Goal: Task Accomplishment & Management: Manage account settings

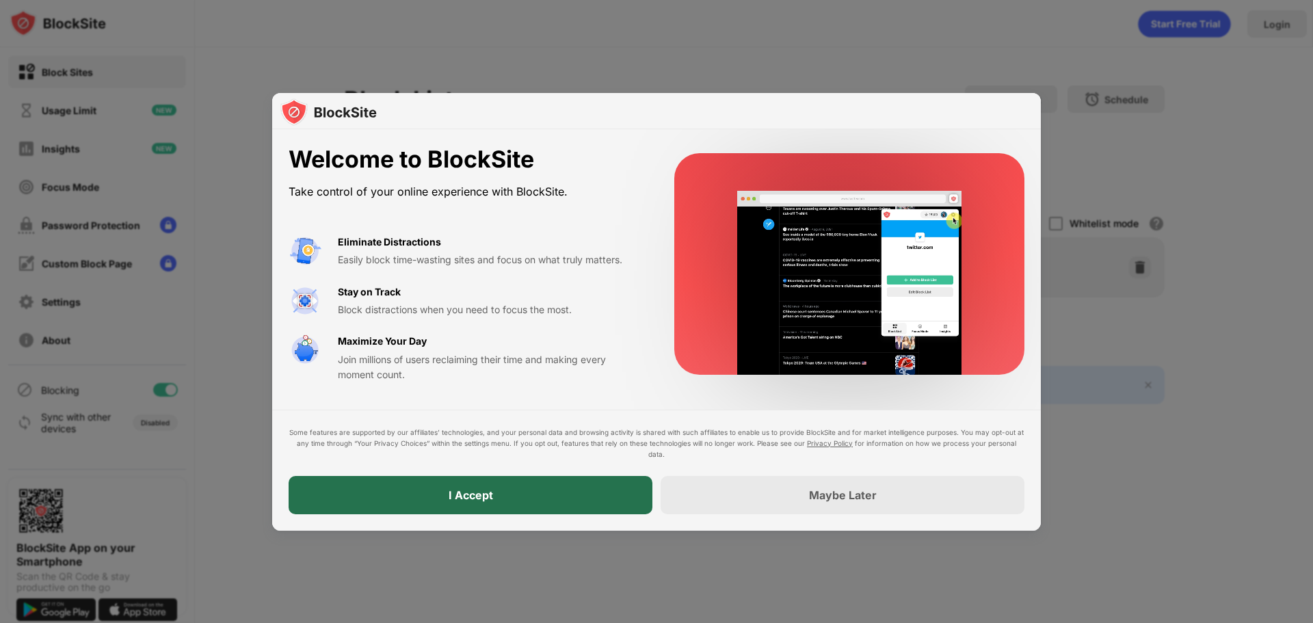
click at [544, 485] on div "I Accept" at bounding box center [471, 495] width 364 height 38
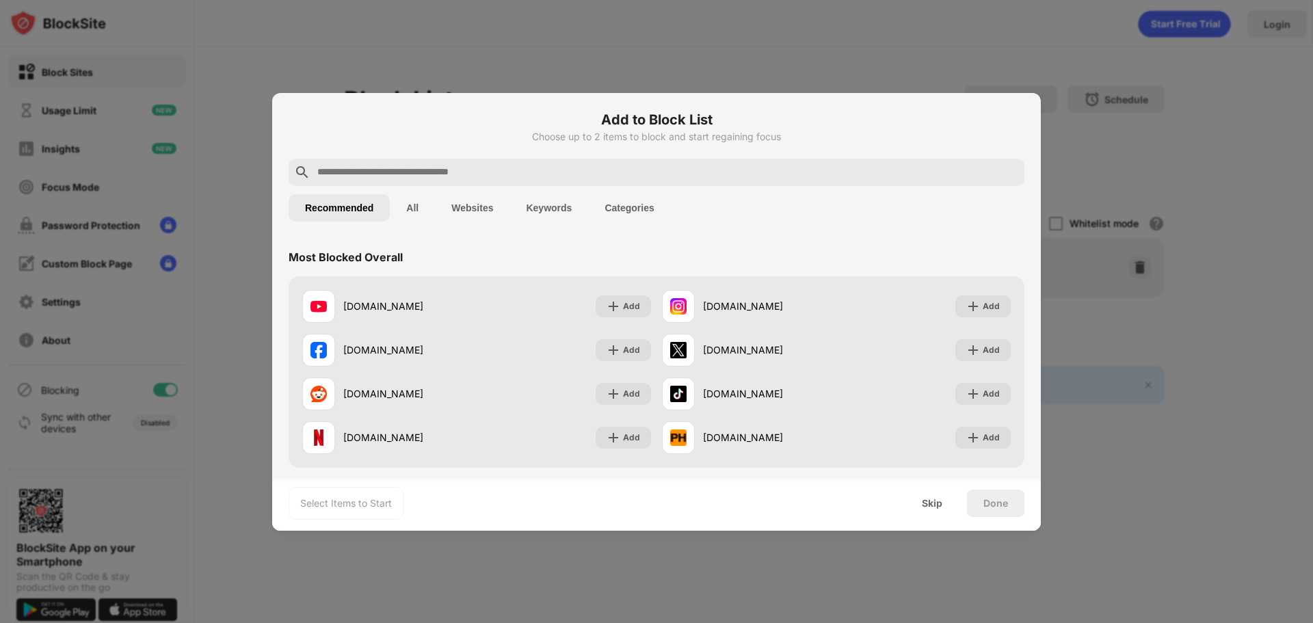
click at [486, 174] on input "text" at bounding box center [667, 172] width 703 height 16
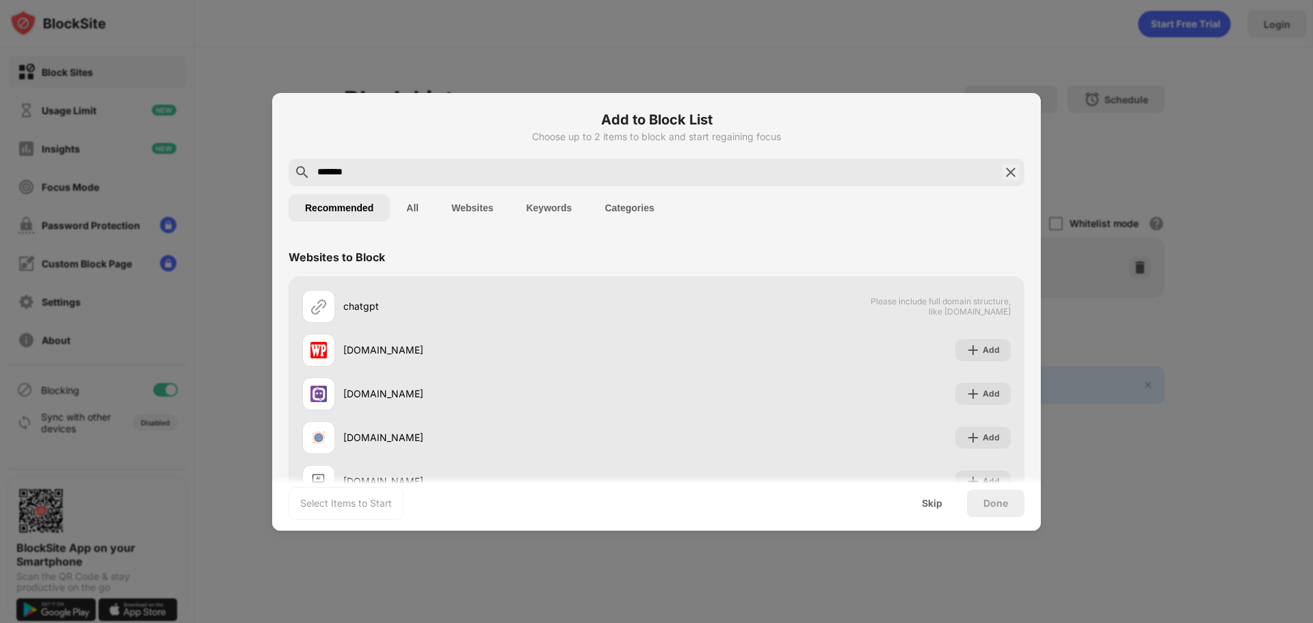
type input "*******"
click at [466, 211] on button "Websites" at bounding box center [472, 207] width 75 height 27
drag, startPoint x: 582, startPoint y: 164, endPoint x: 166, endPoint y: 138, distance: 416.7
click at [166, 623] on div "Add to Block List Choose up to 2 items to block and start regaining focus *****…" at bounding box center [656, 623] width 1313 height 0
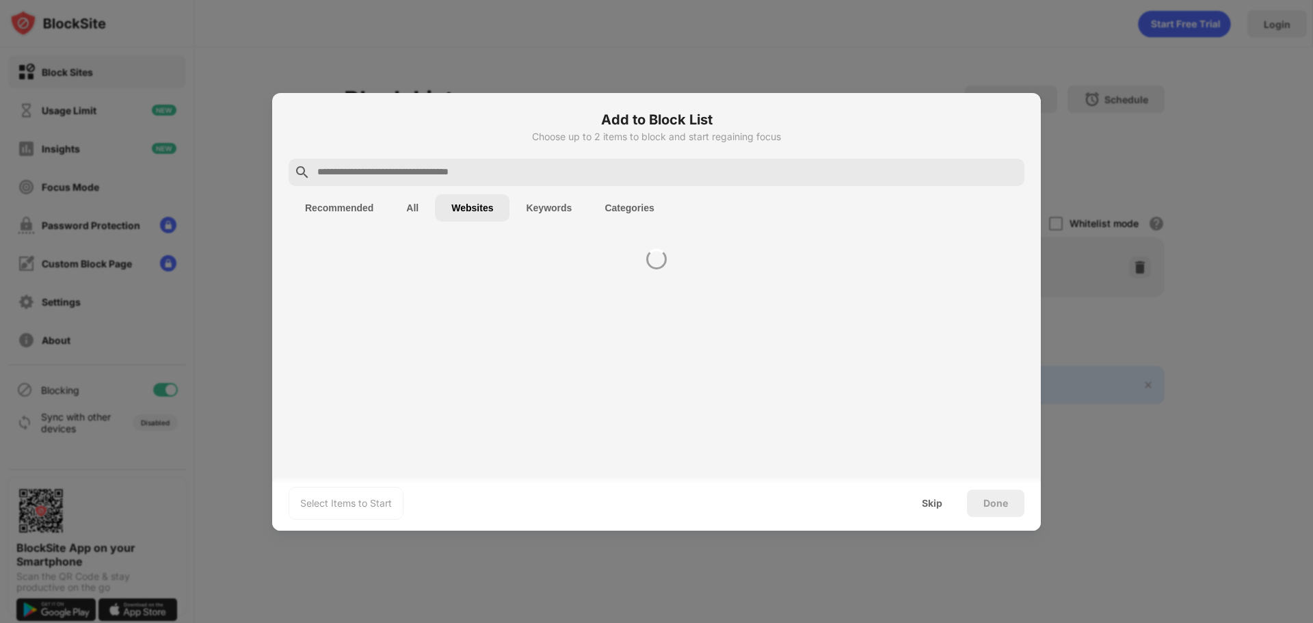
paste input "**********"
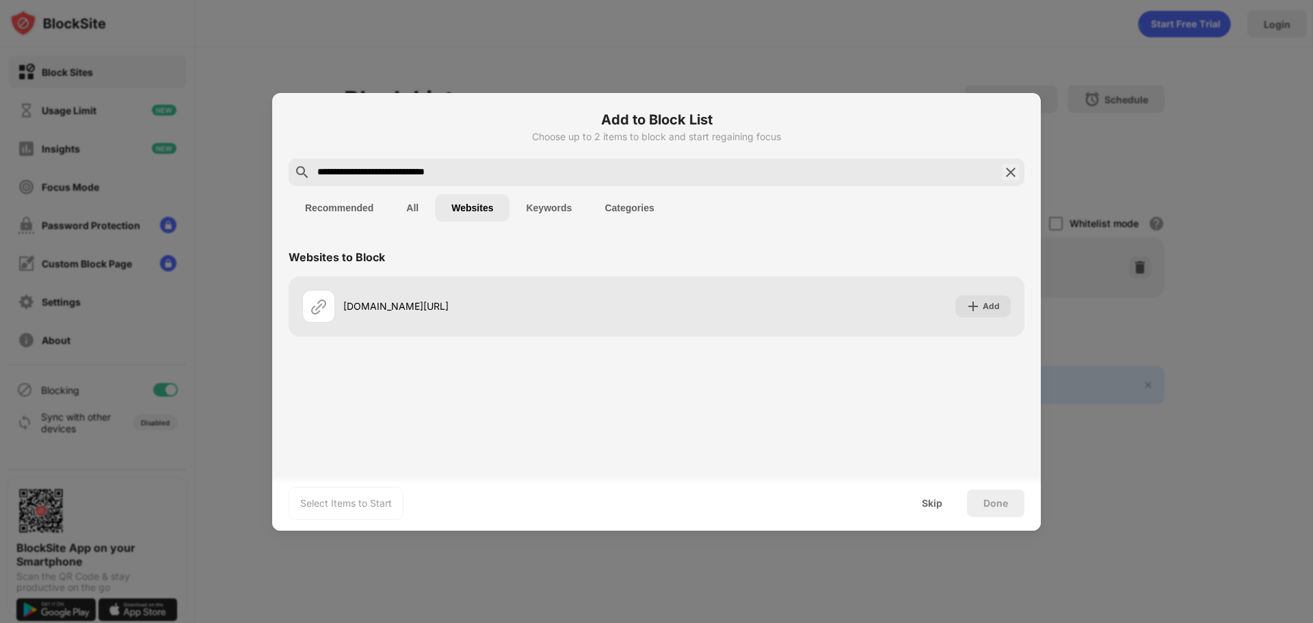
type input "**********"
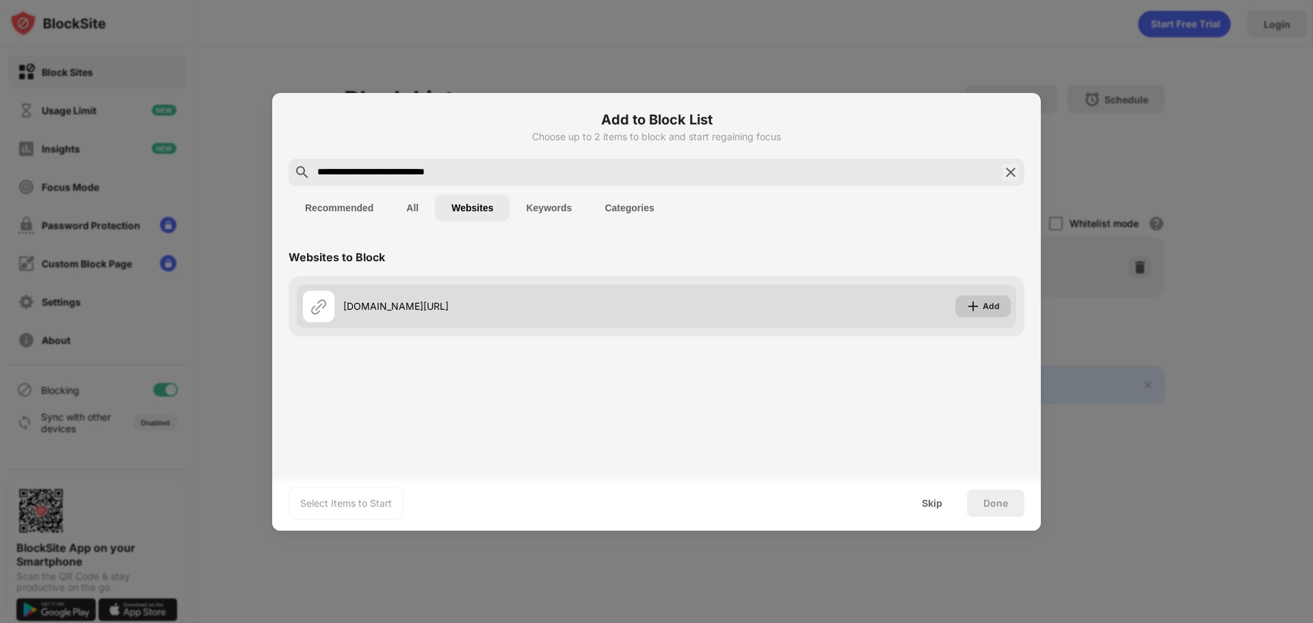
click at [981, 314] on div "Add" at bounding box center [983, 307] width 55 height 22
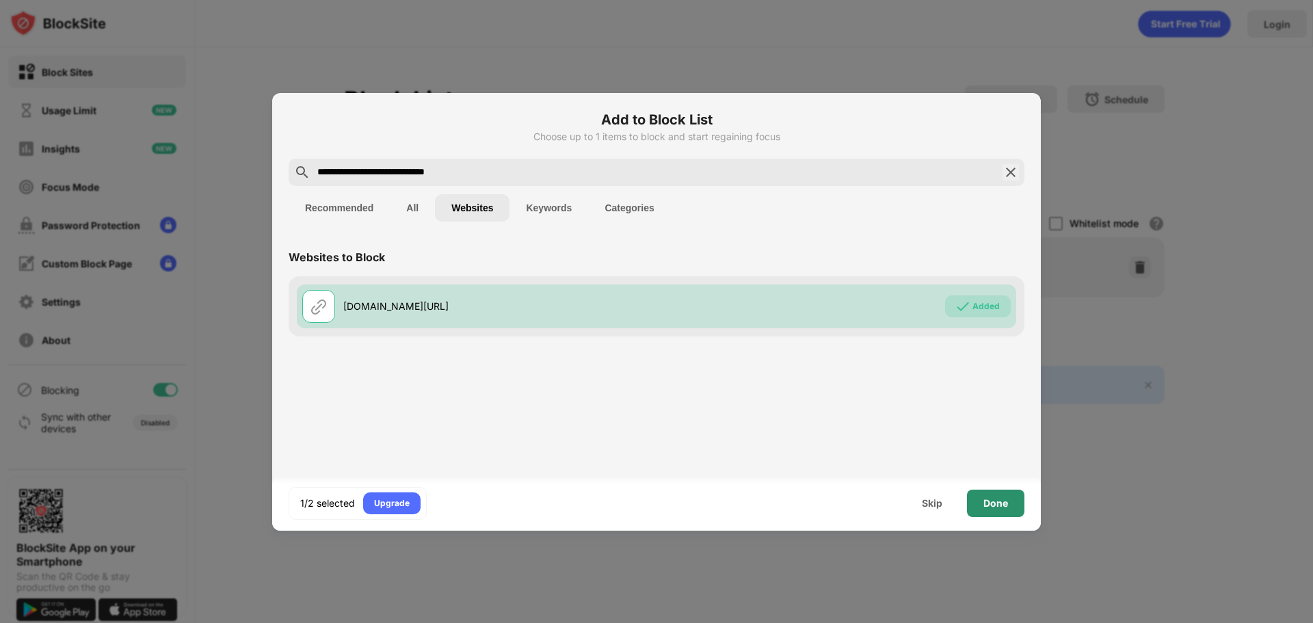
click at [989, 505] on div "Done" at bounding box center [996, 503] width 25 height 11
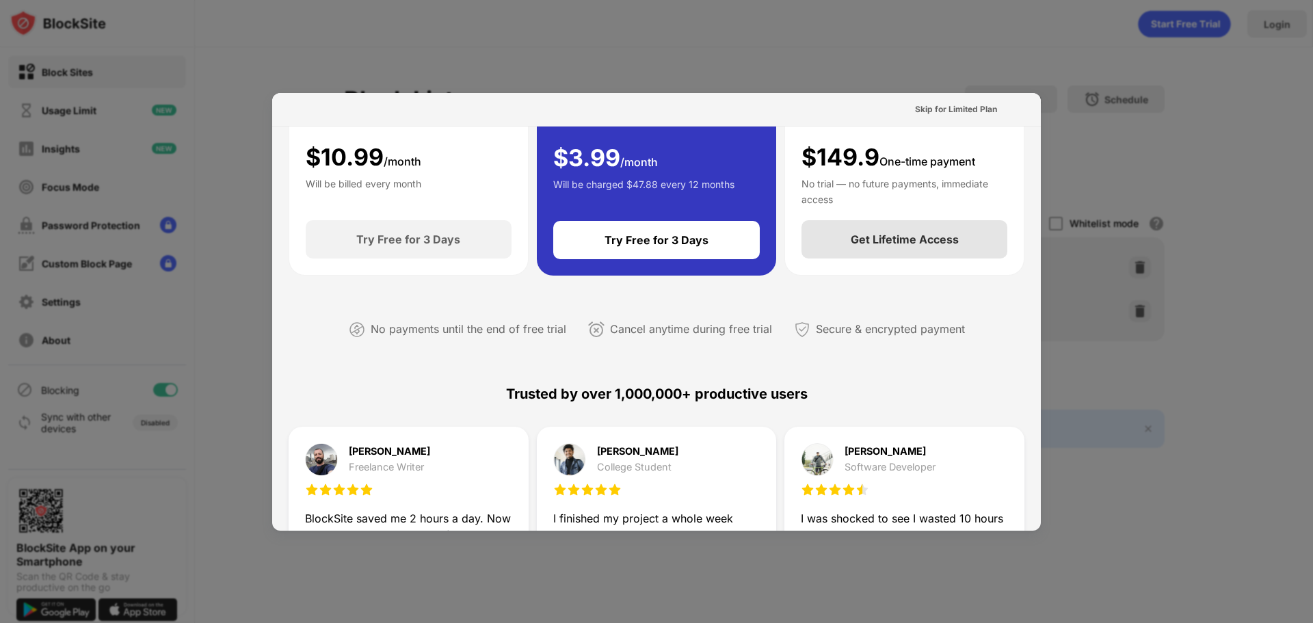
scroll to position [205, 0]
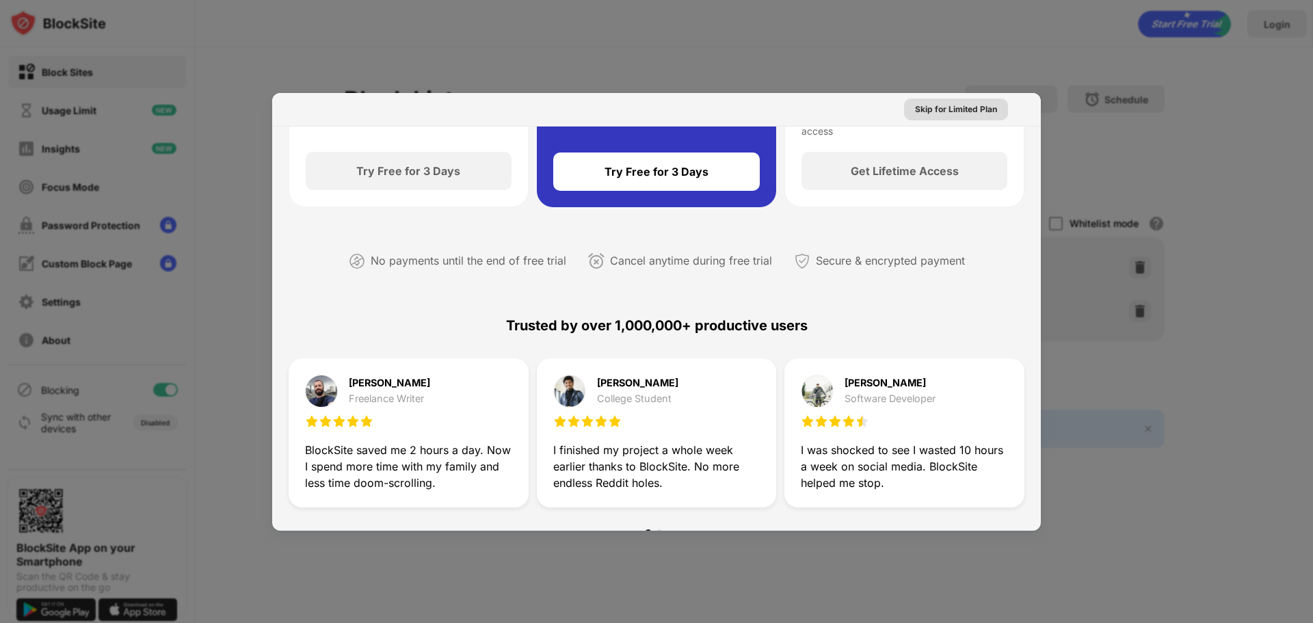
click at [947, 105] on div "Skip for Limited Plan" at bounding box center [956, 110] width 82 height 14
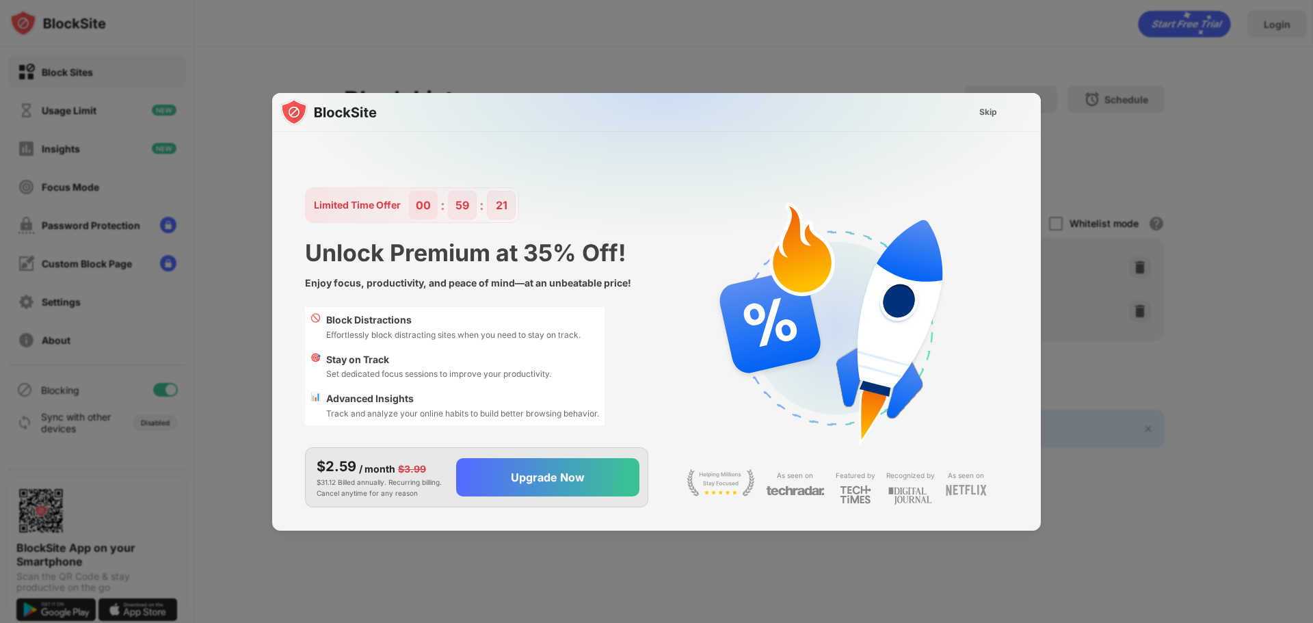
scroll to position [0, 0]
click at [985, 117] on div "Skip" at bounding box center [989, 112] width 18 height 14
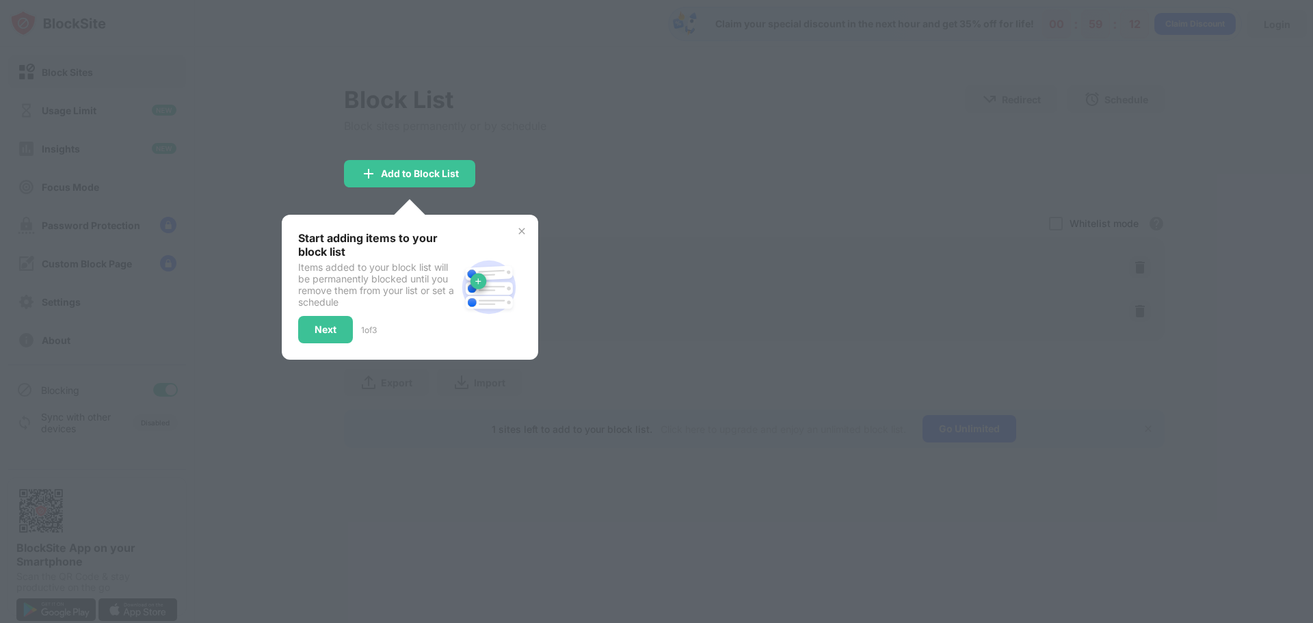
click at [516, 235] on img at bounding box center [521, 231] width 11 height 11
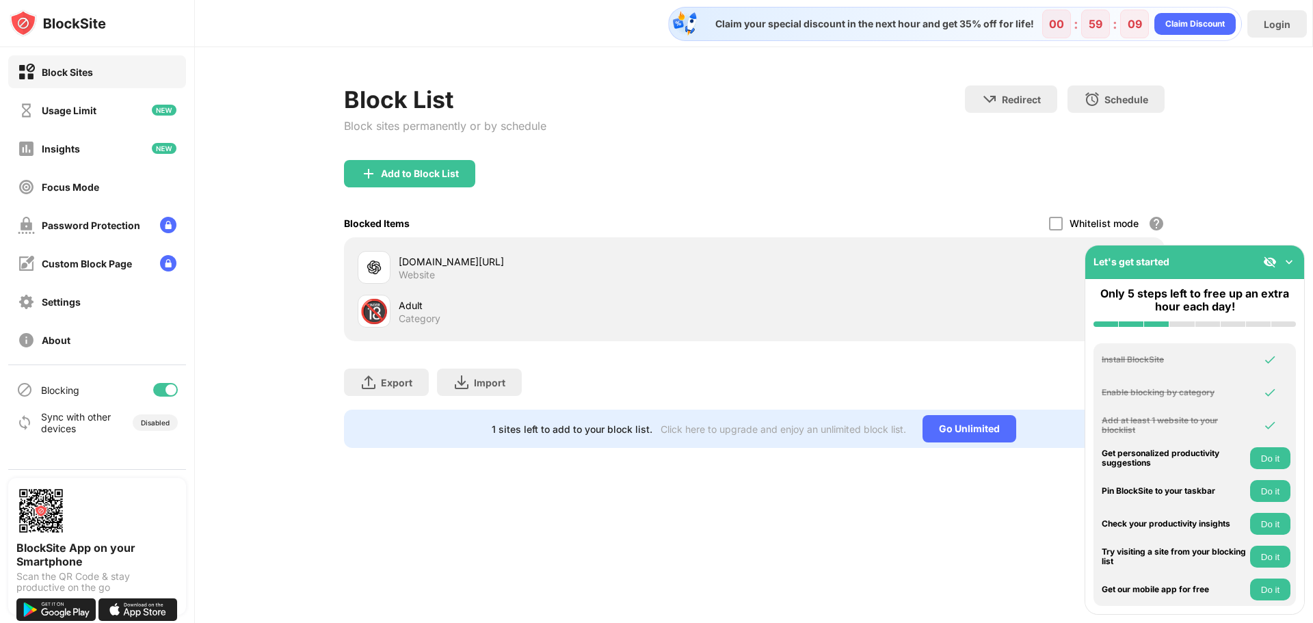
click at [1283, 262] on img at bounding box center [1290, 262] width 14 height 14
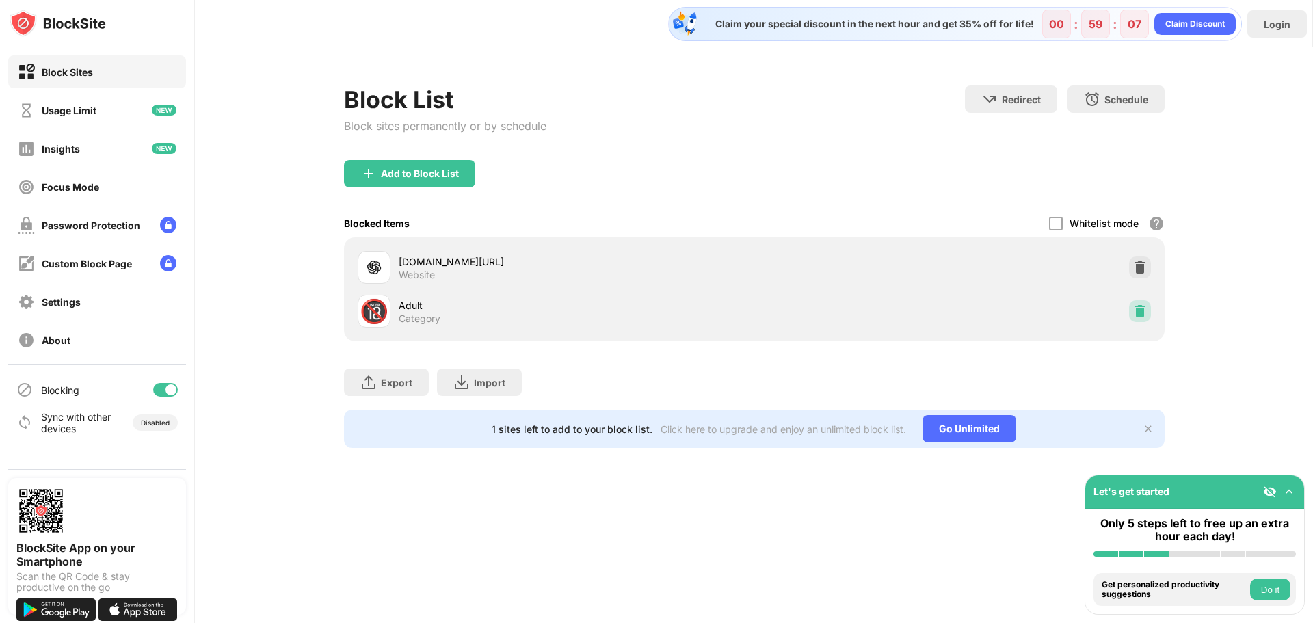
click at [1140, 310] on img at bounding box center [1141, 311] width 14 height 14
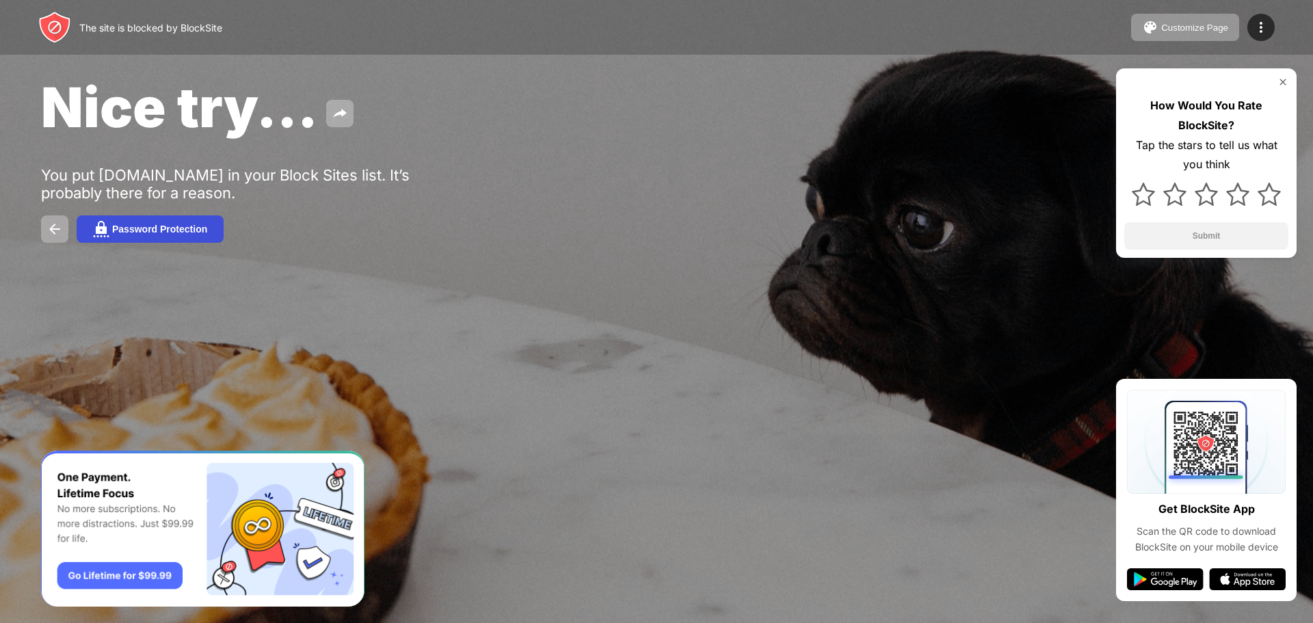
click at [142, 224] on div "Password Protection" at bounding box center [159, 229] width 95 height 11
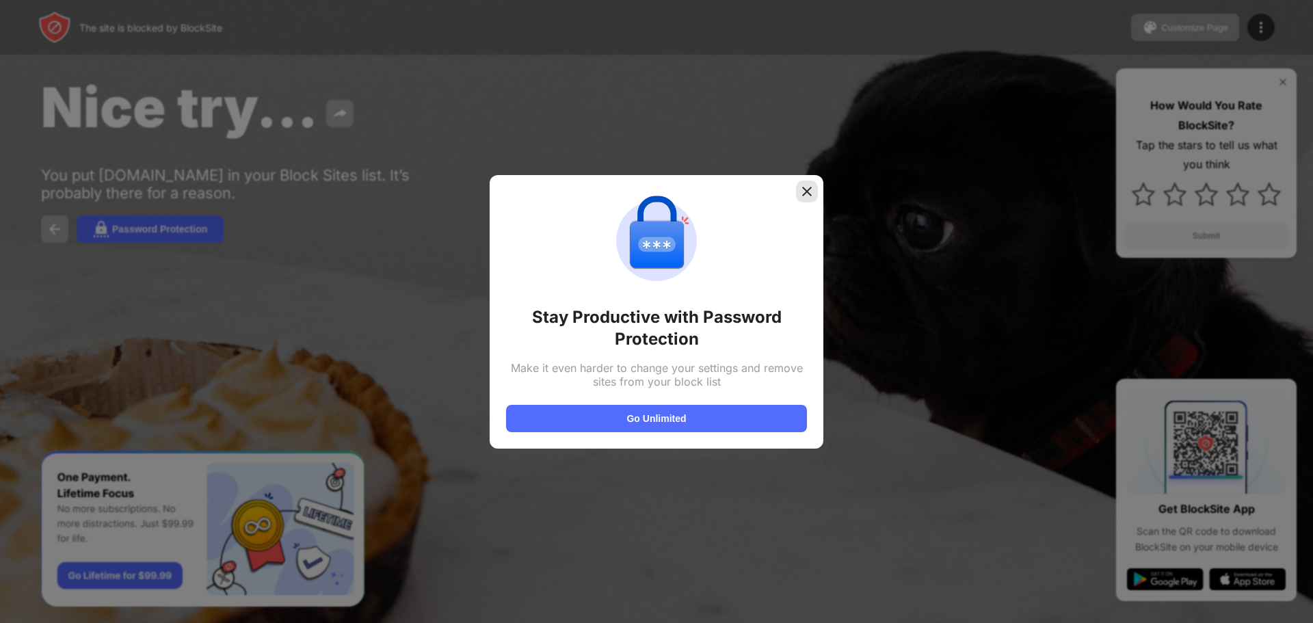
click at [807, 190] on img at bounding box center [807, 192] width 14 height 14
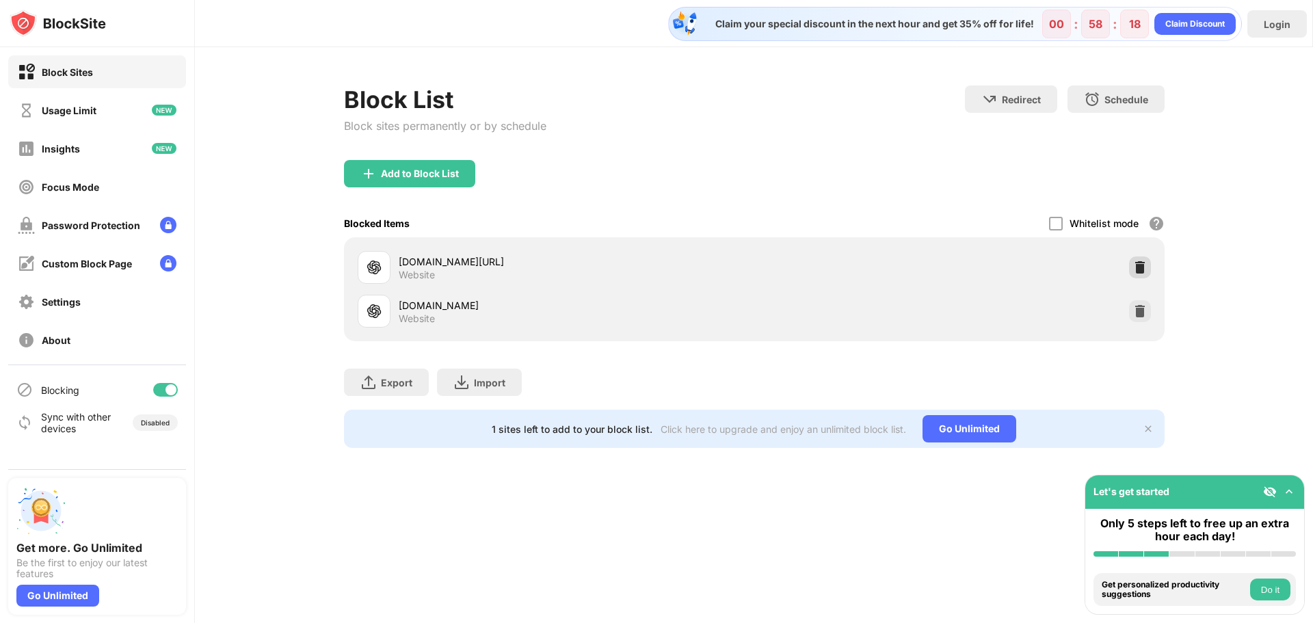
click at [1142, 274] on img at bounding box center [1141, 268] width 14 height 14
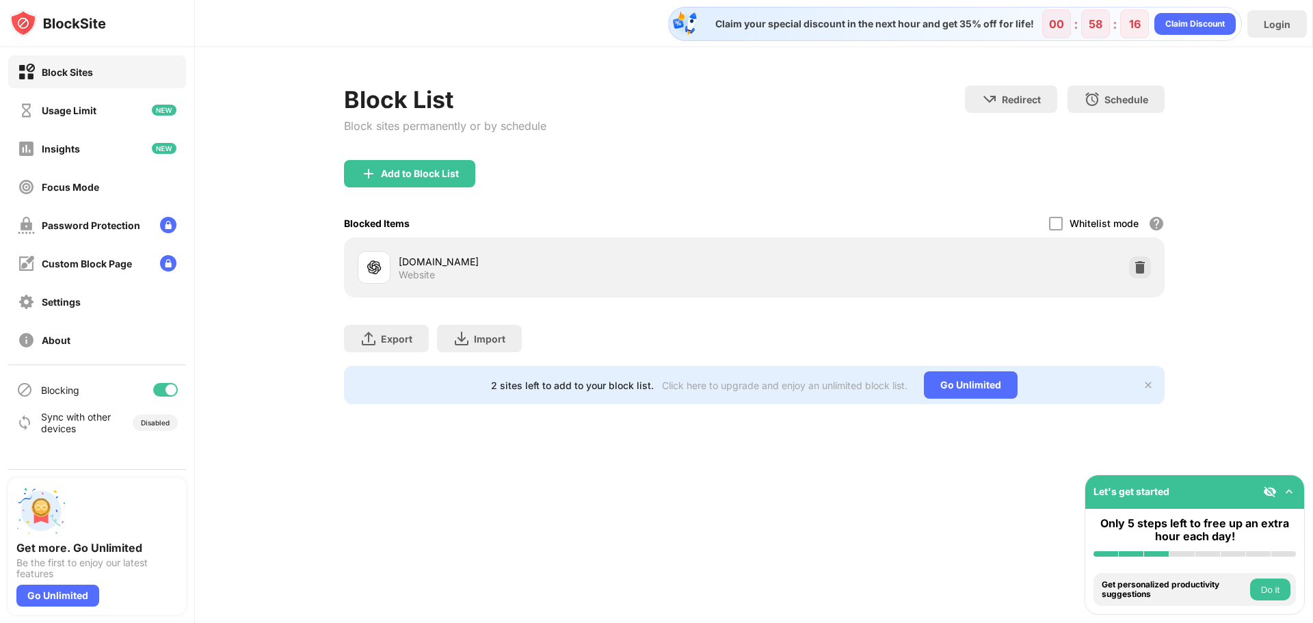
click at [1168, 302] on div "Block List Block sites permanently or by schedule Redirect Choose a site to be …" at bounding box center [754, 244] width 1118 height 395
click at [1218, 160] on div "Block List Block sites permanently or by schedule Redirect Choose a site to be …" at bounding box center [754, 244] width 1118 height 395
click at [104, 253] on div "Custom Block Page" at bounding box center [97, 263] width 178 height 33
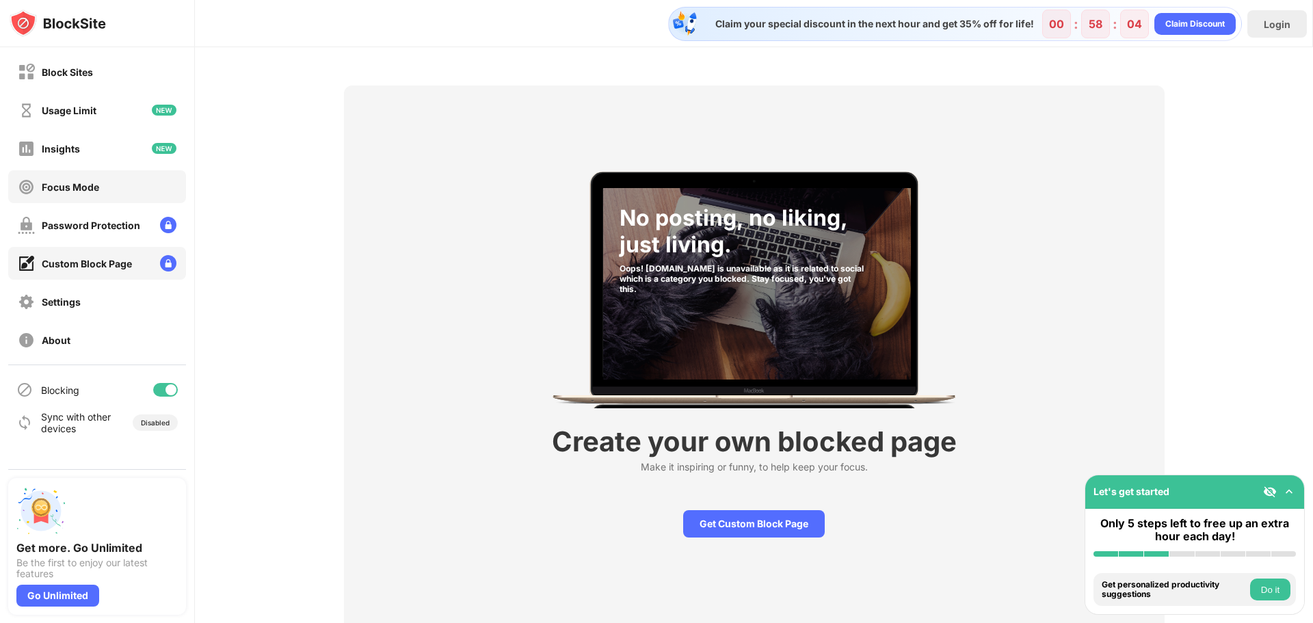
click at [103, 198] on div "Focus Mode" at bounding box center [97, 186] width 178 height 33
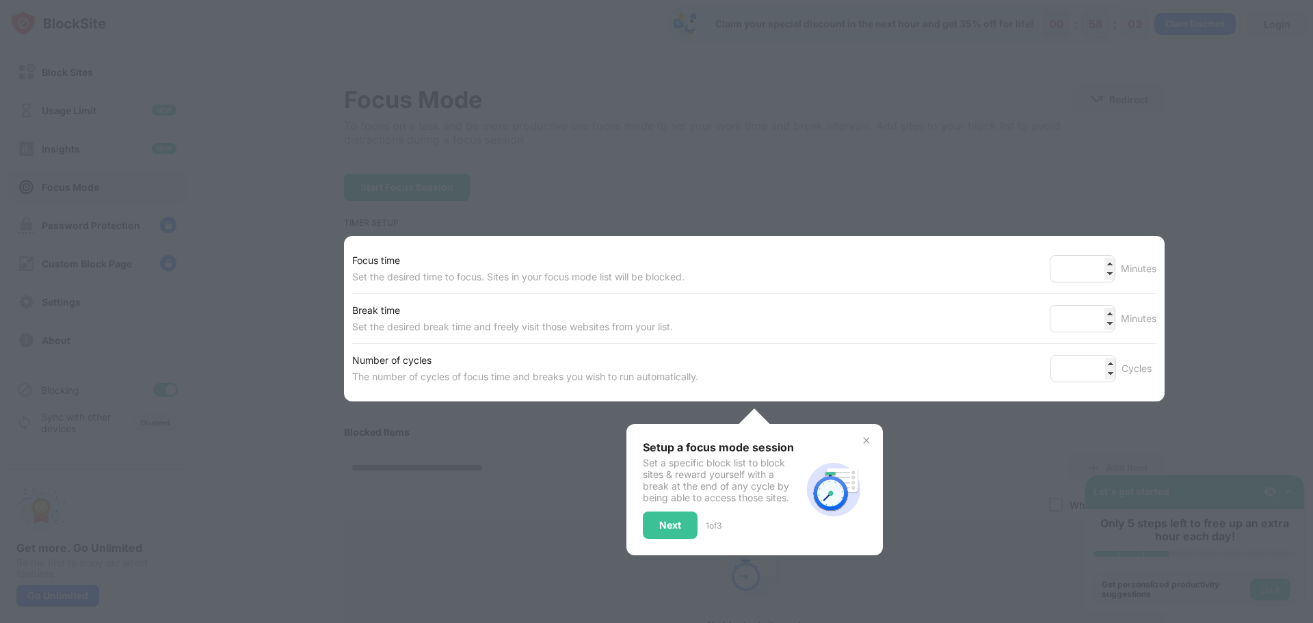
click at [498, 176] on div at bounding box center [656, 311] width 1313 height 623
click at [542, 149] on div at bounding box center [656, 311] width 1313 height 623
click at [861, 441] on img at bounding box center [866, 440] width 11 height 11
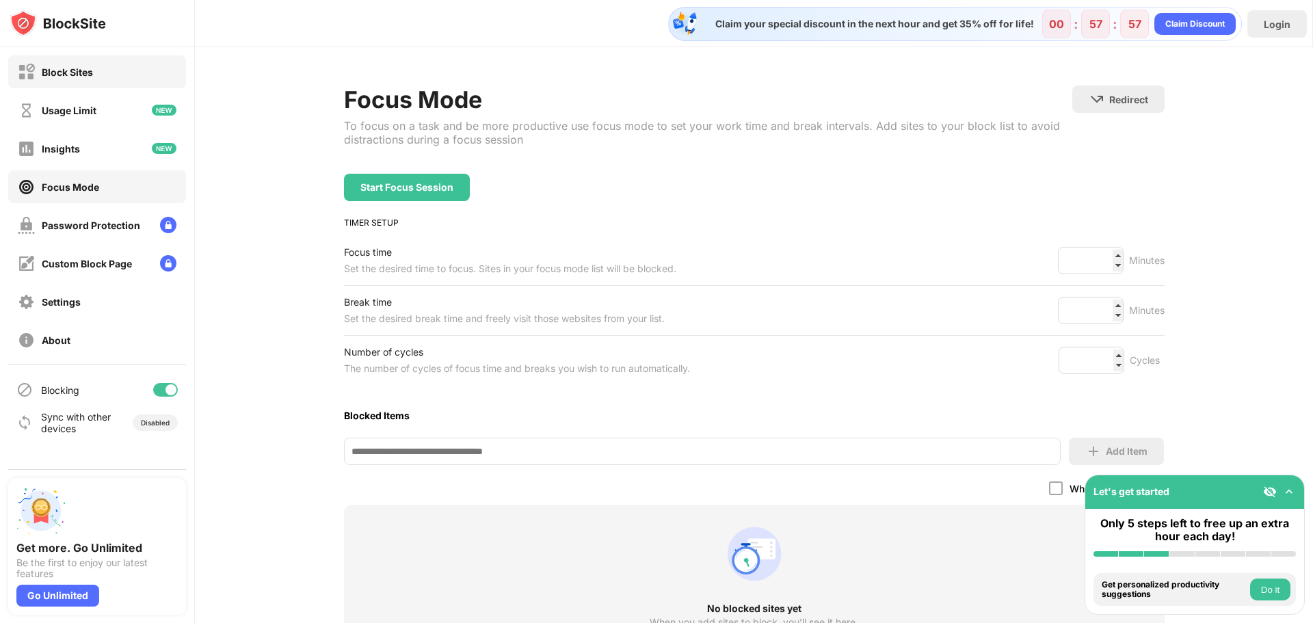
click at [70, 79] on div "Block Sites" at bounding box center [55, 72] width 75 height 17
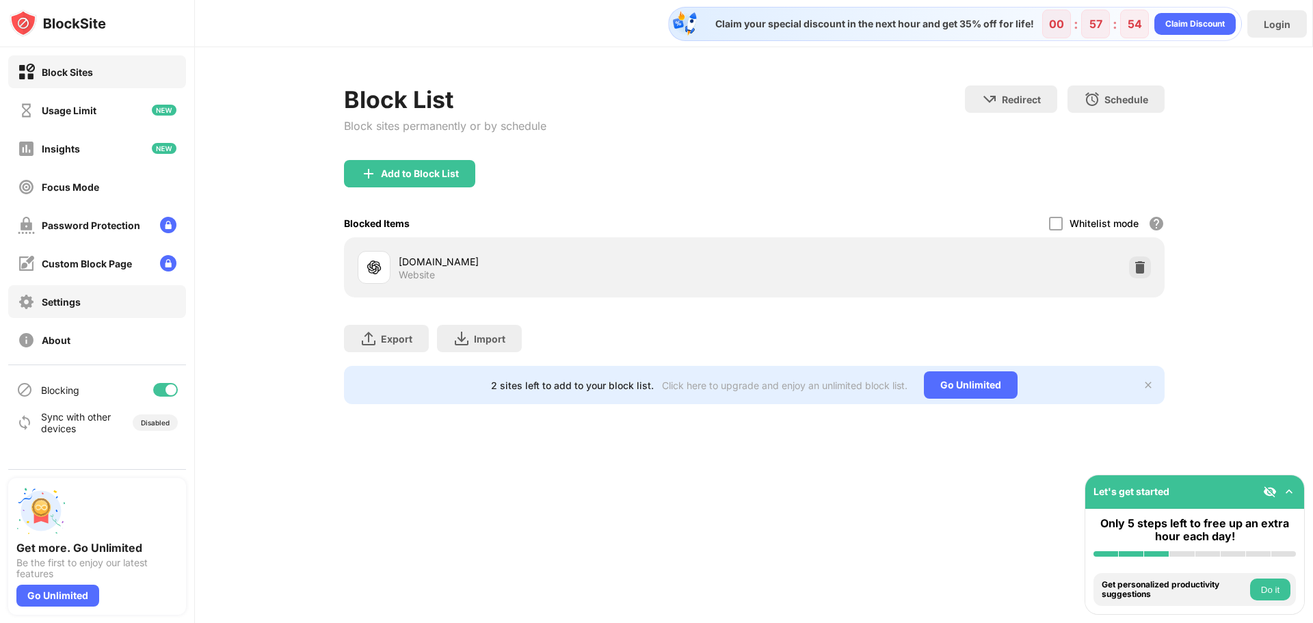
click at [74, 313] on div "Settings" at bounding box center [97, 301] width 178 height 33
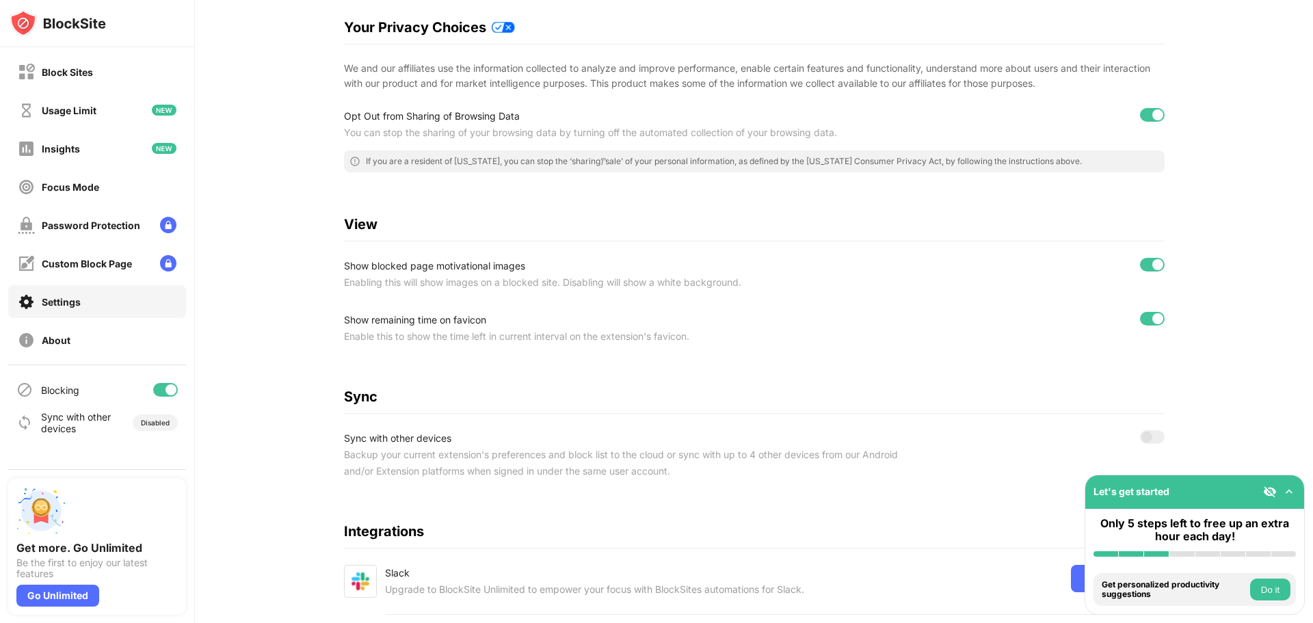
scroll to position [274, 0]
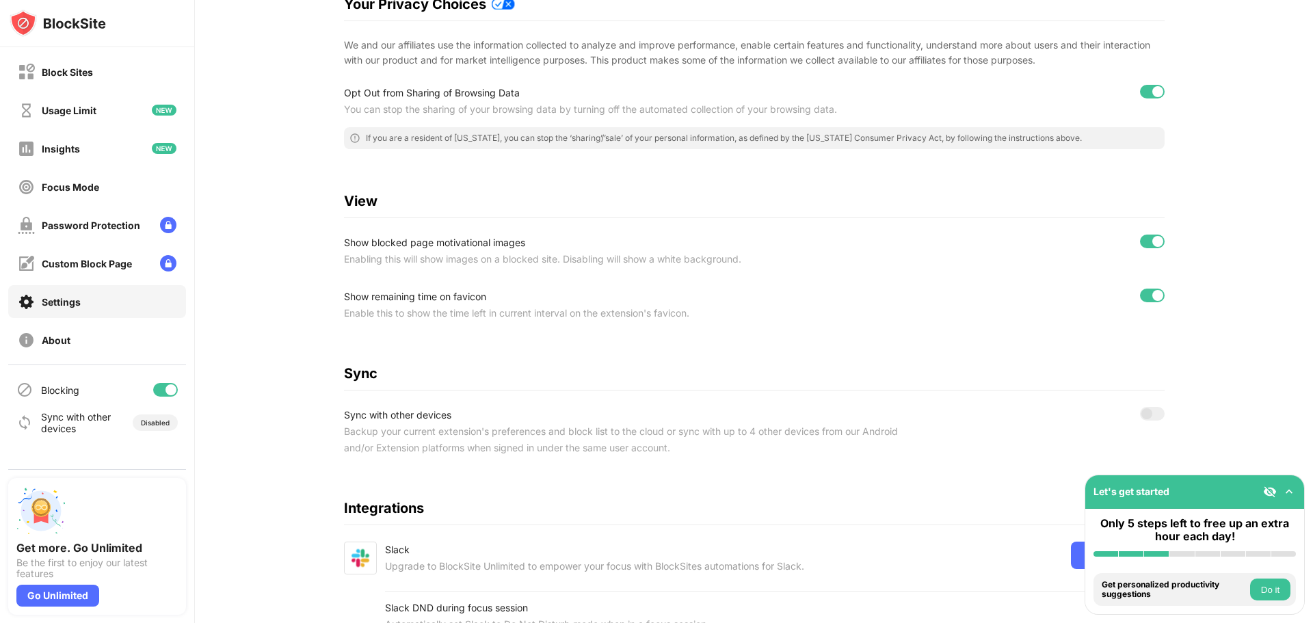
click at [1153, 243] on div at bounding box center [1158, 241] width 11 height 11
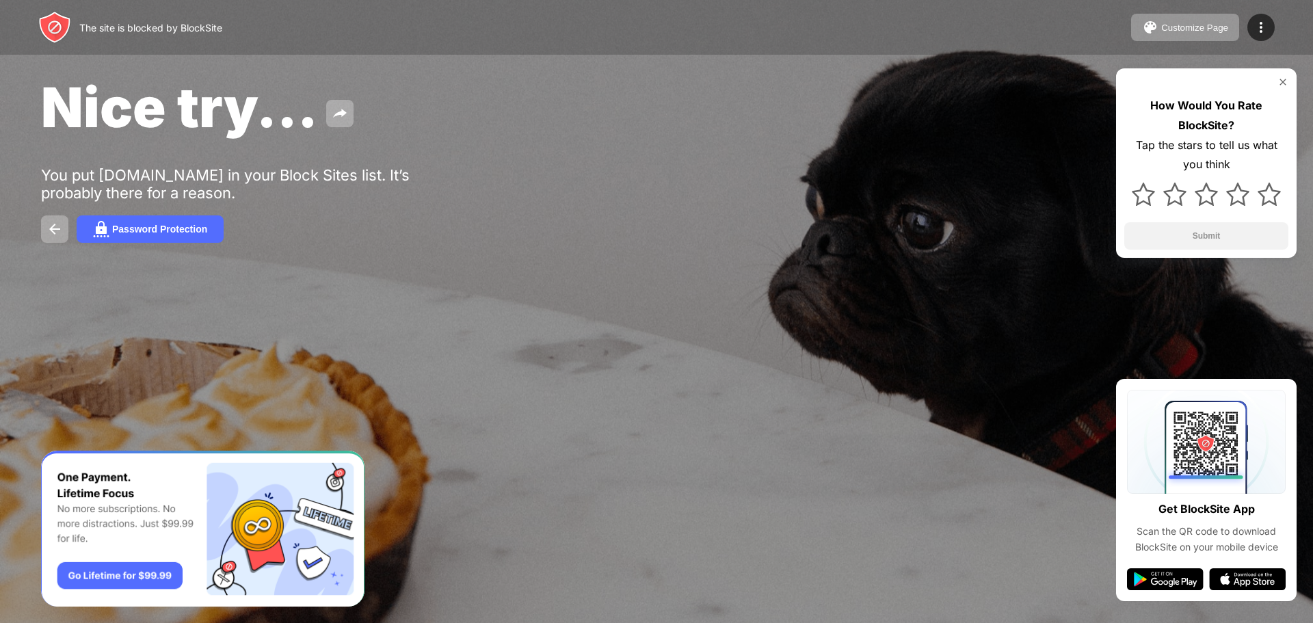
click at [861, 321] on div at bounding box center [656, 311] width 1313 height 623
